Goal: Check status: Check status

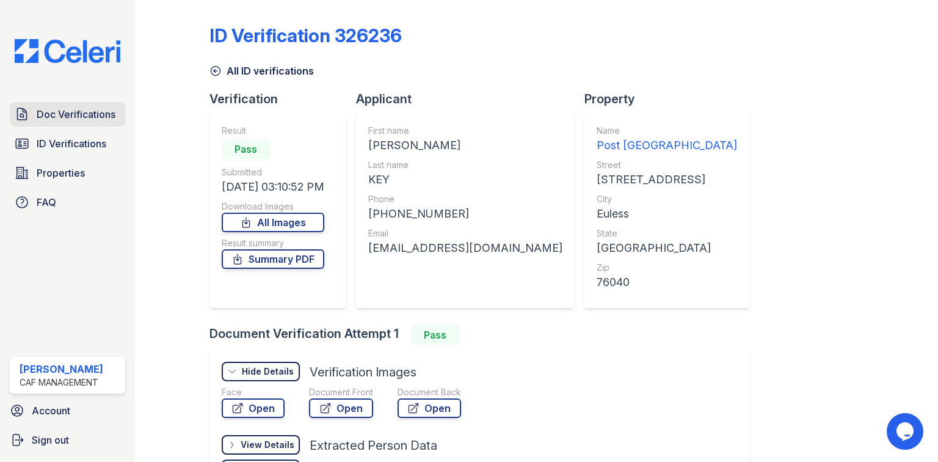
scroll to position [49, 0]
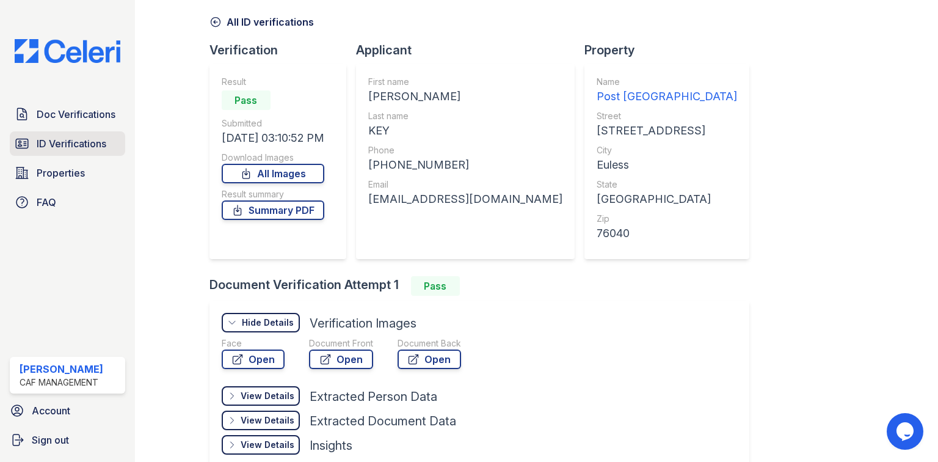
click at [93, 156] on div "Doc Verifications ID Verifications Properties FAQ" at bounding box center [67, 158] width 125 height 112
click at [98, 147] on span "ID Verifications" at bounding box center [72, 143] width 70 height 15
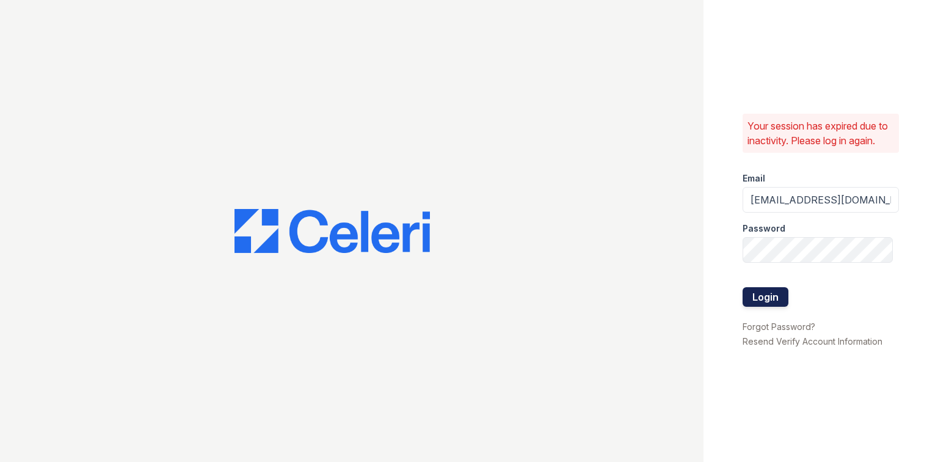
click at [779, 299] on button "Login" at bounding box center [765, 297] width 46 height 20
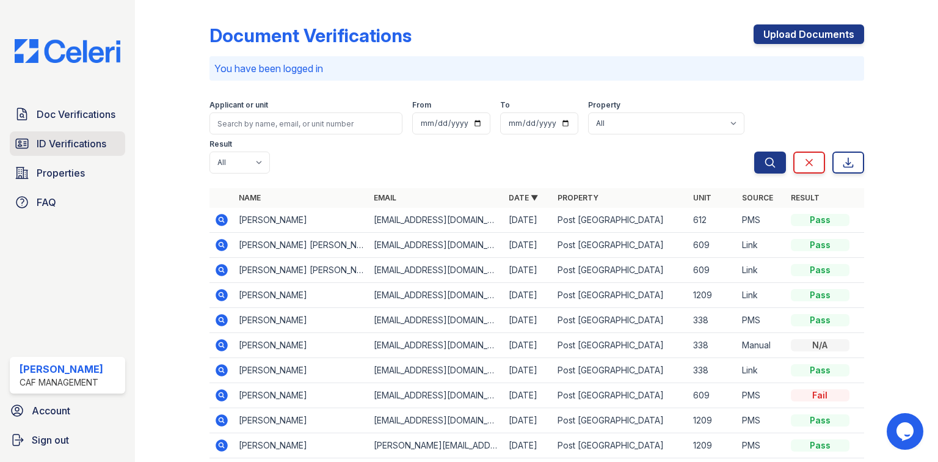
click at [92, 150] on span "ID Verifications" at bounding box center [72, 143] width 70 height 15
